Goal: Transaction & Acquisition: Book appointment/travel/reservation

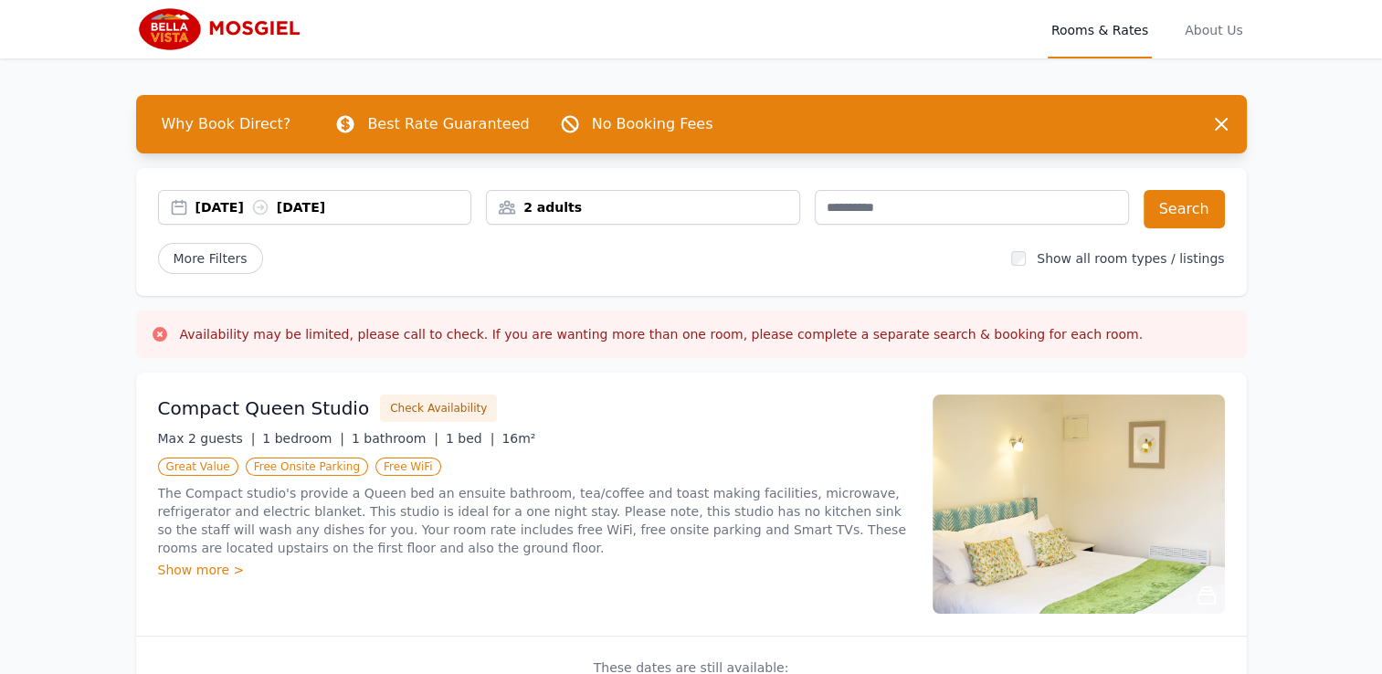
click at [409, 214] on div "[DATE] [DATE]" at bounding box center [333, 207] width 276 height 18
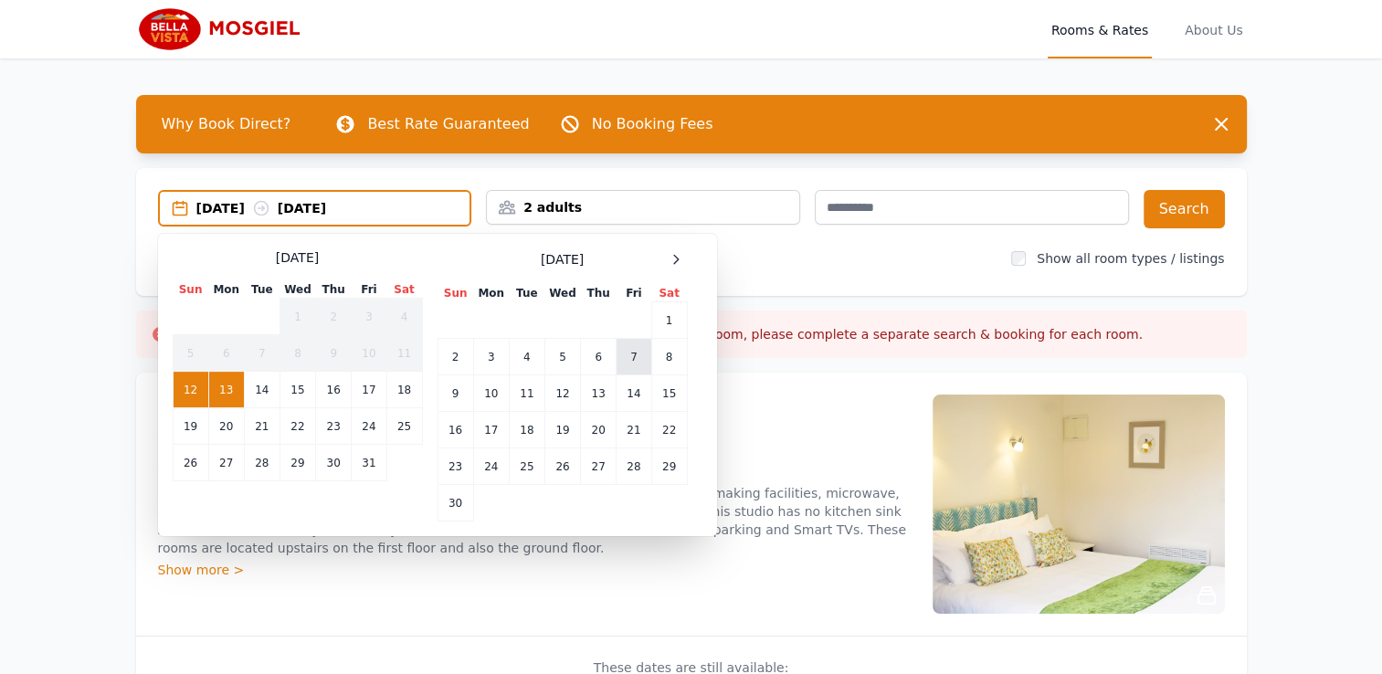
click at [624, 359] on td "7" at bounding box center [633, 357] width 35 height 37
click at [658, 354] on td "8" at bounding box center [669, 357] width 36 height 37
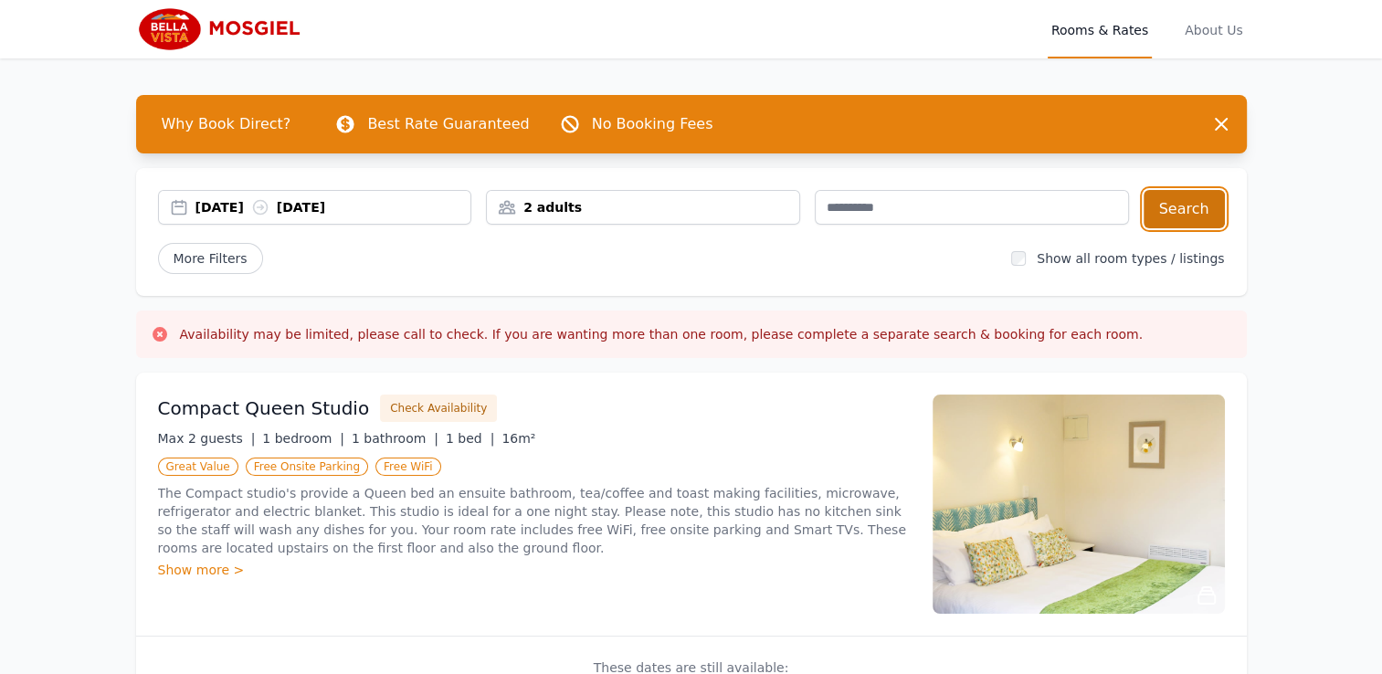
click at [1189, 219] on button "Search" at bounding box center [1183, 209] width 81 height 38
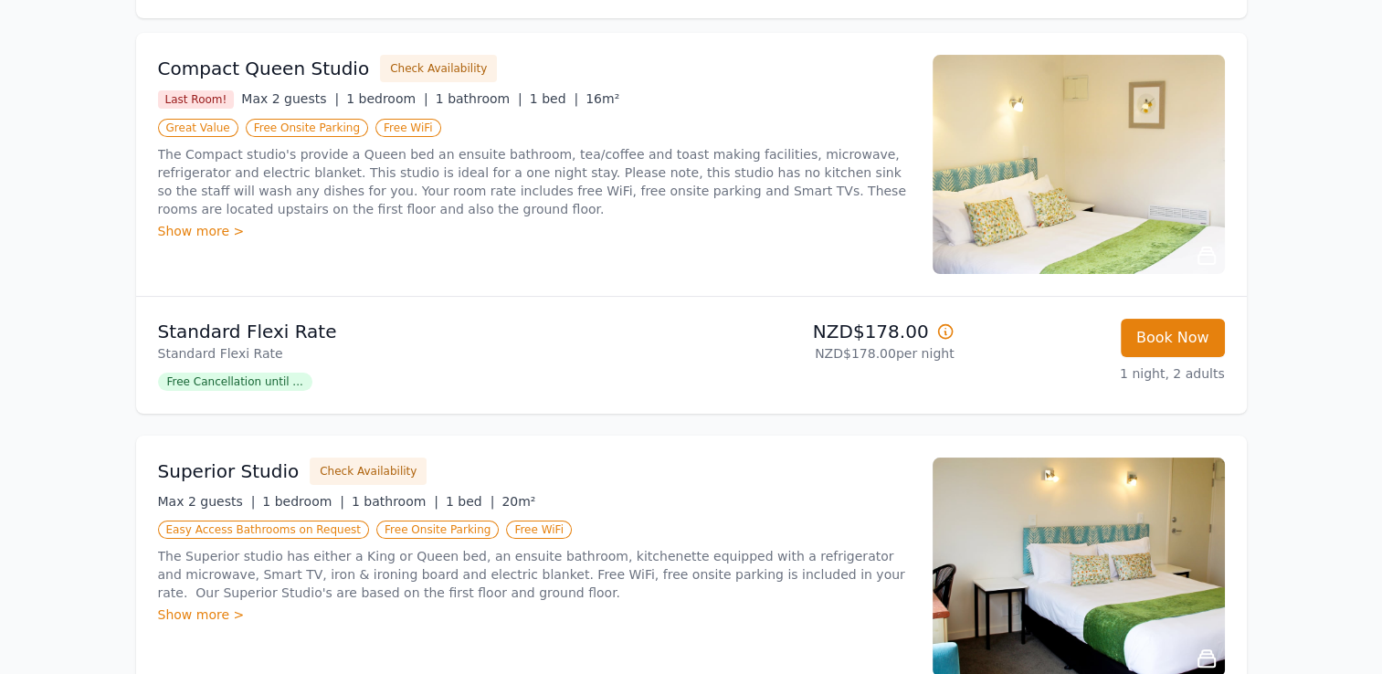
scroll to position [274, 0]
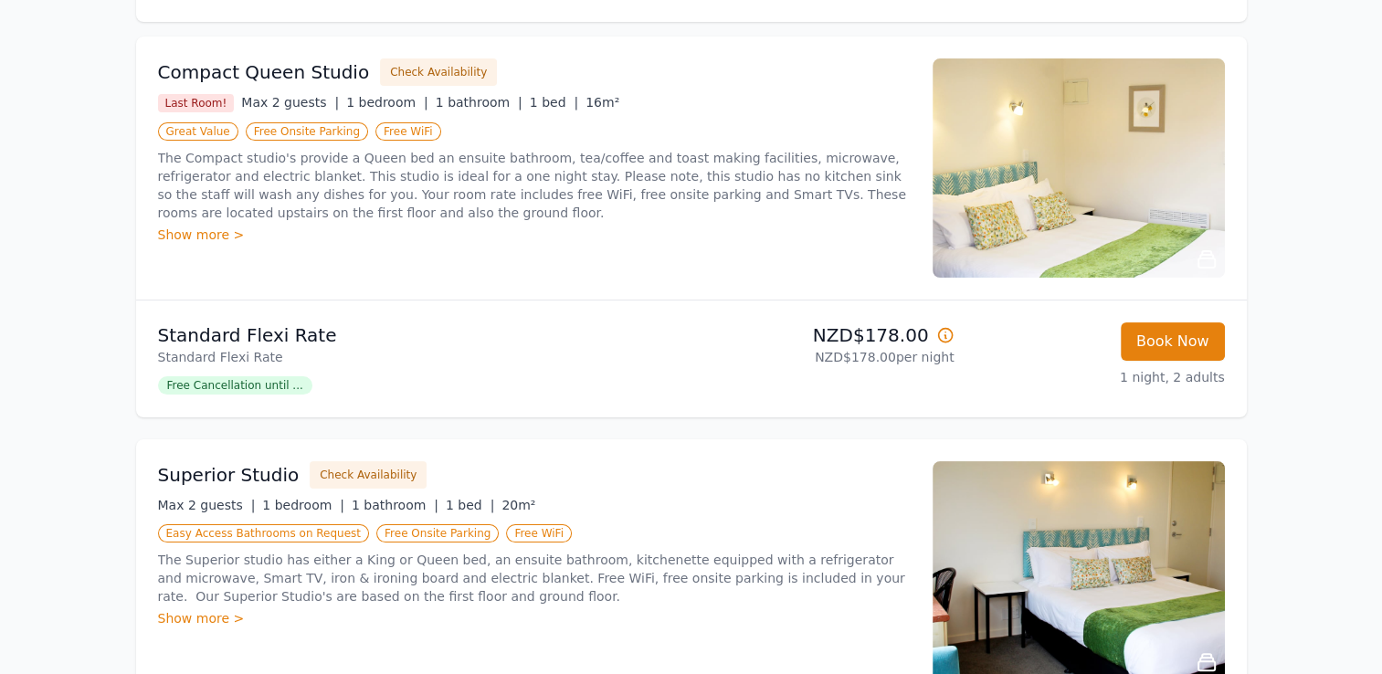
click at [268, 392] on span "Free Cancellation until ..." at bounding box center [235, 385] width 154 height 18
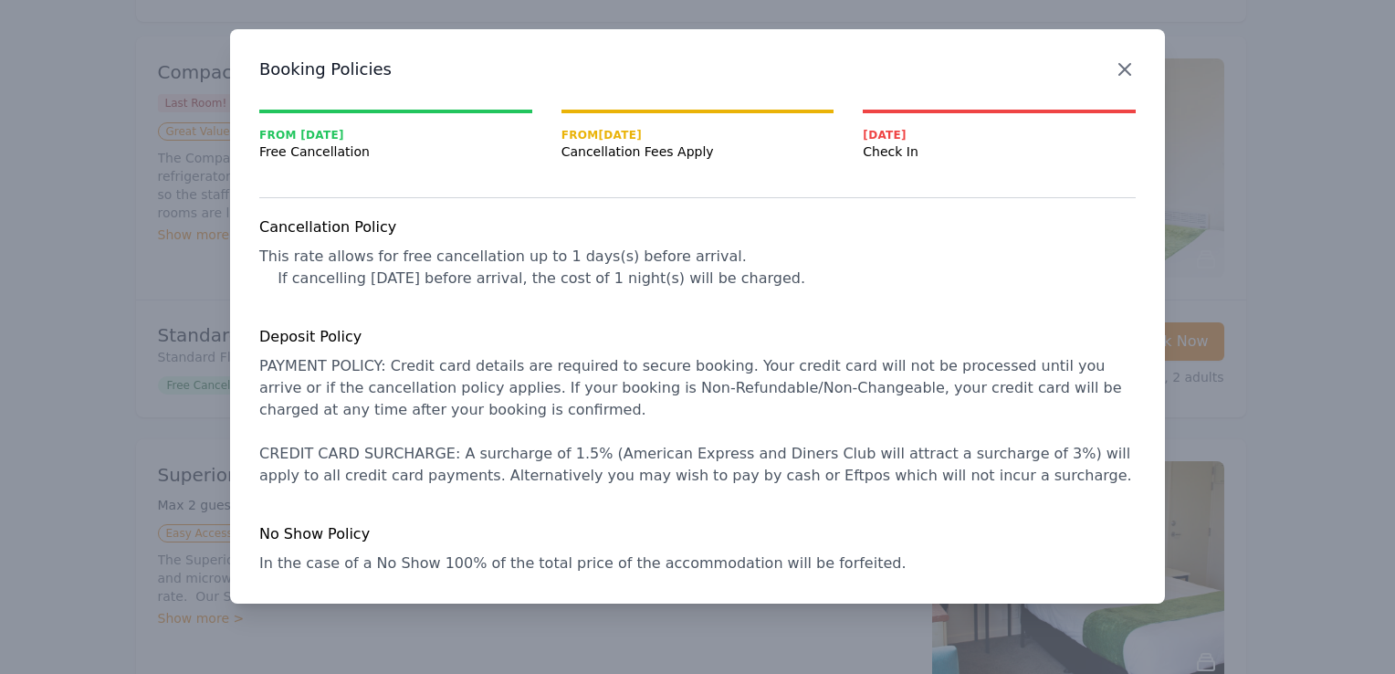
click at [1124, 69] on icon "button" at bounding box center [1124, 69] width 11 height 11
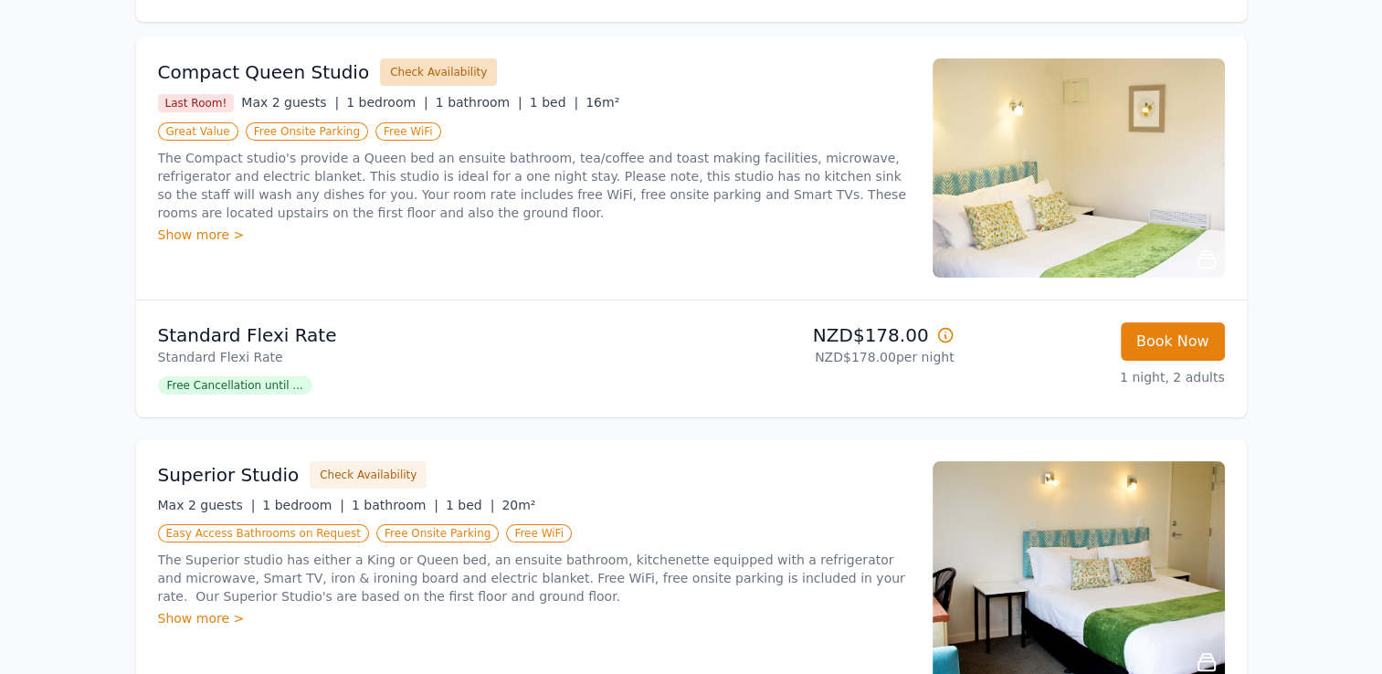
click at [441, 68] on button "Check Availability" at bounding box center [438, 71] width 117 height 27
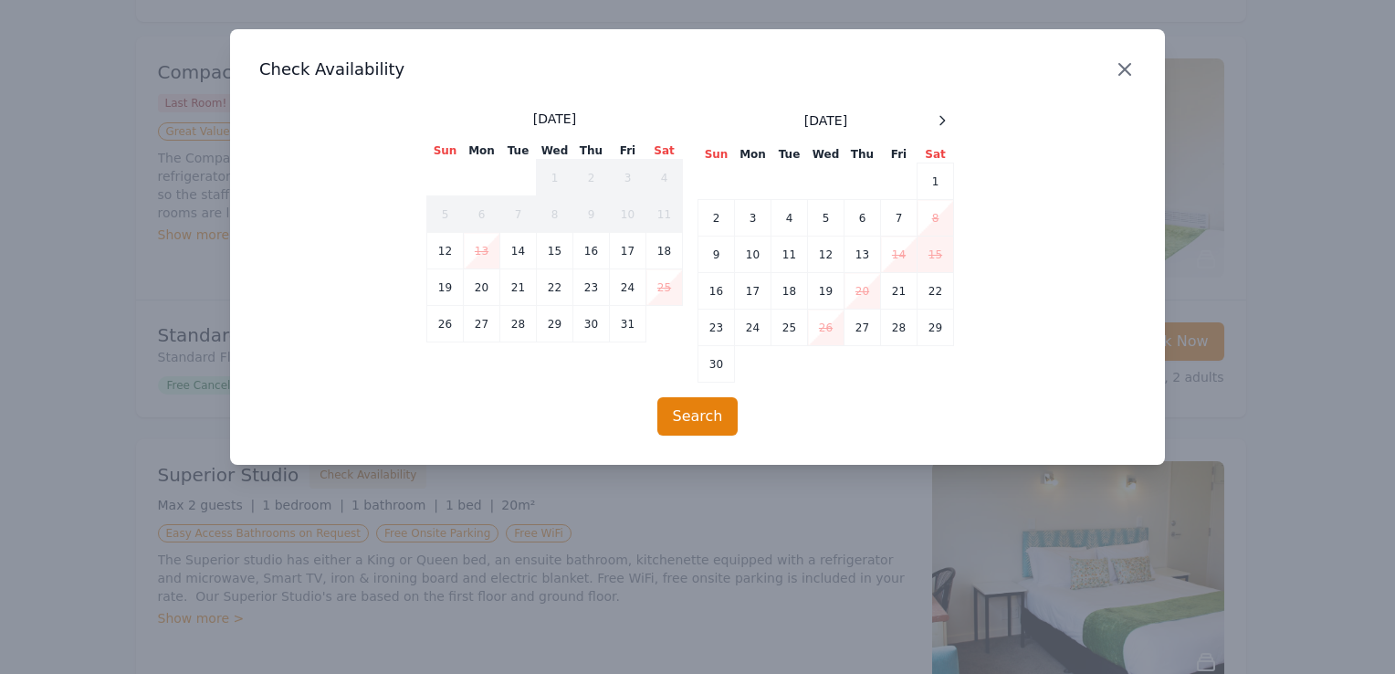
click at [1114, 71] on icon "button" at bounding box center [1125, 69] width 22 height 22
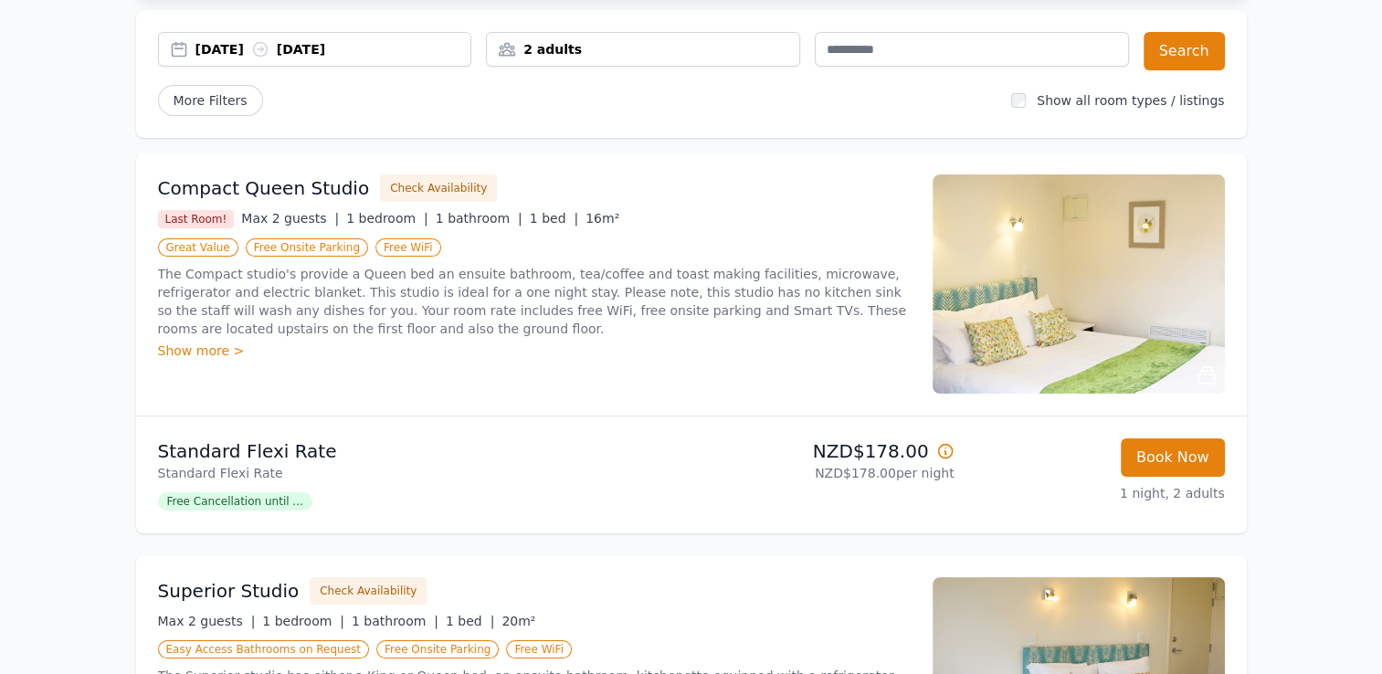
scroll to position [0, 0]
